Goal: Check status: Check status

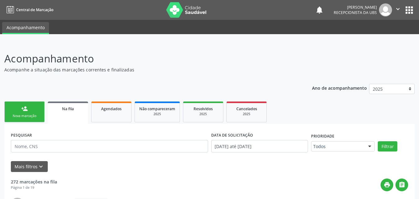
click at [60, 113] on link "Na fila" at bounding box center [68, 112] width 40 height 22
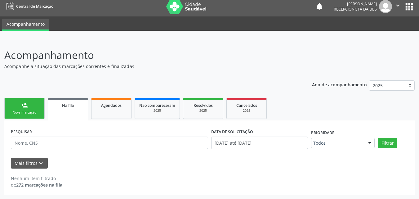
click at [60, 113] on link "Na fila" at bounding box center [68, 109] width 40 height 22
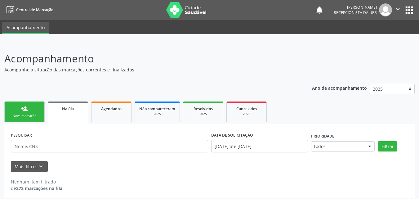
click at [72, 105] on div "Na fila" at bounding box center [68, 108] width 32 height 7
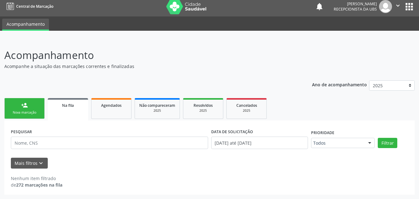
click at [76, 109] on link "Na fila" at bounding box center [68, 109] width 40 height 22
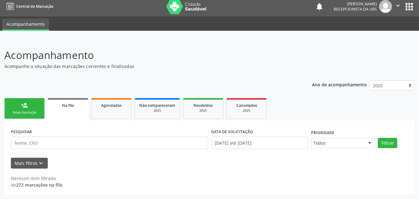
click at [76, 109] on link "Na fila" at bounding box center [68, 109] width 40 height 22
click at [128, 94] on div "Ano de acompanhamento 2025 person_add Nova marcação Na fila Agendados Não compa…" at bounding box center [209, 135] width 410 height 118
click at [114, 115] on link "Agendados" at bounding box center [111, 108] width 40 height 21
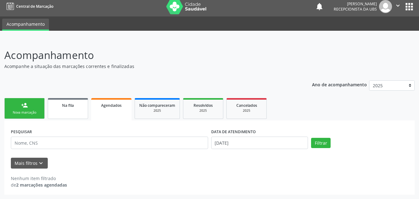
click at [82, 107] on div "Na fila" at bounding box center [67, 105] width 31 height 7
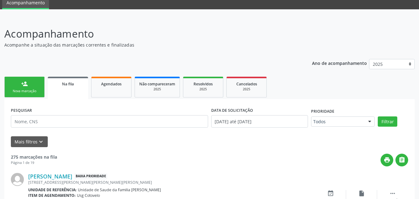
scroll to position [0, 0]
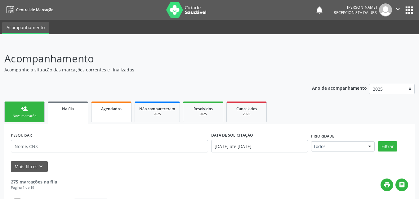
click at [109, 112] on link "Agendados" at bounding box center [111, 111] width 40 height 21
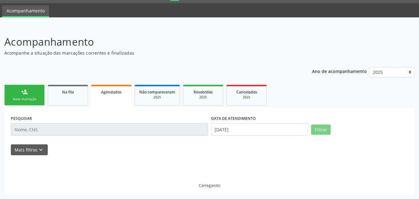
scroll to position [3, 0]
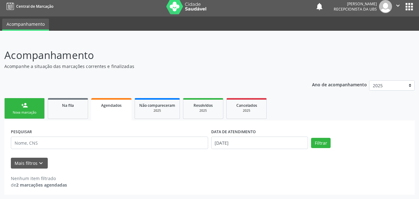
click at [237, 136] on label "DATA DE ATENDIMENTO" at bounding box center [233, 132] width 45 height 10
click at [237, 139] on input "[DATE]" at bounding box center [259, 142] width 97 height 12
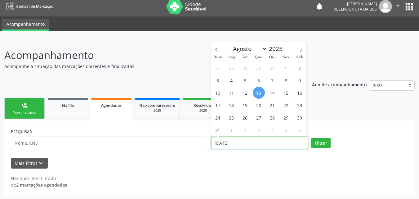
click at [237, 139] on input "[DATE]" at bounding box center [259, 142] width 97 height 12
click at [258, 96] on span "13" at bounding box center [259, 93] width 12 height 12
type input "[DATE]"
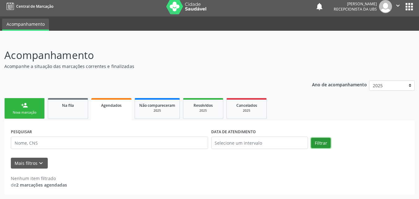
click at [322, 139] on button "Filtrar" at bounding box center [321, 143] width 20 height 11
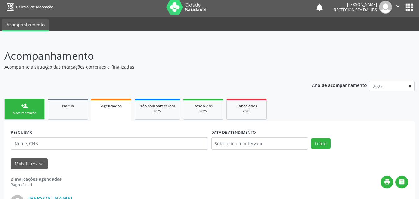
scroll to position [0, 0]
